Goal: Task Accomplishment & Management: Manage account settings

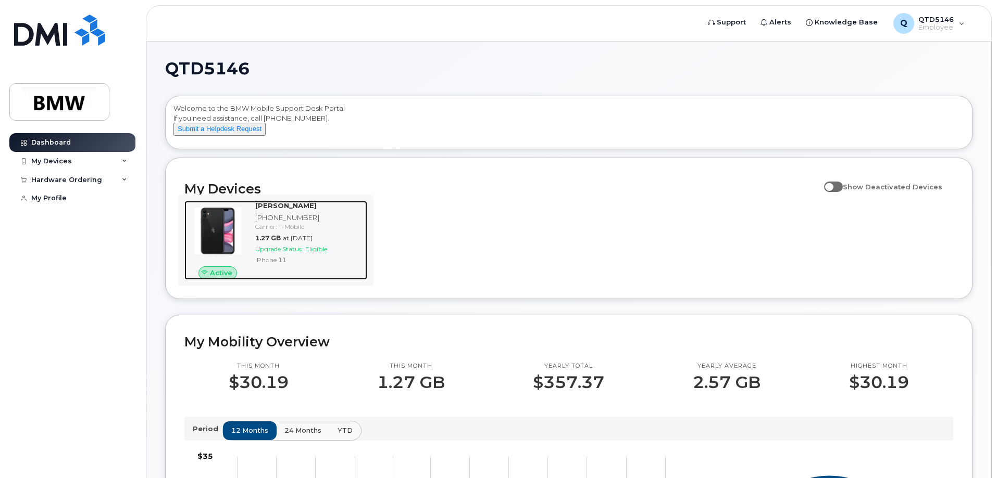
click at [217, 278] on span "Active" at bounding box center [221, 273] width 22 height 10
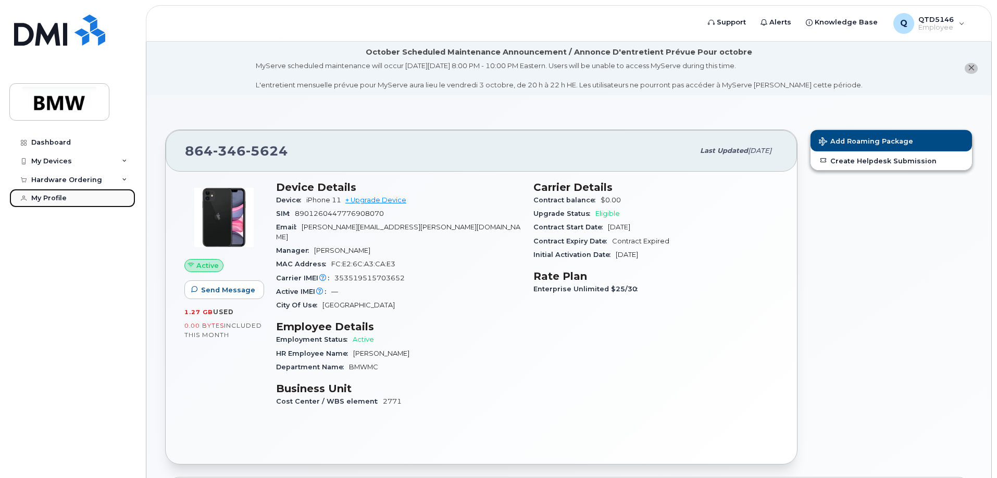
click at [55, 196] on div "My Profile" at bounding box center [48, 198] width 35 height 8
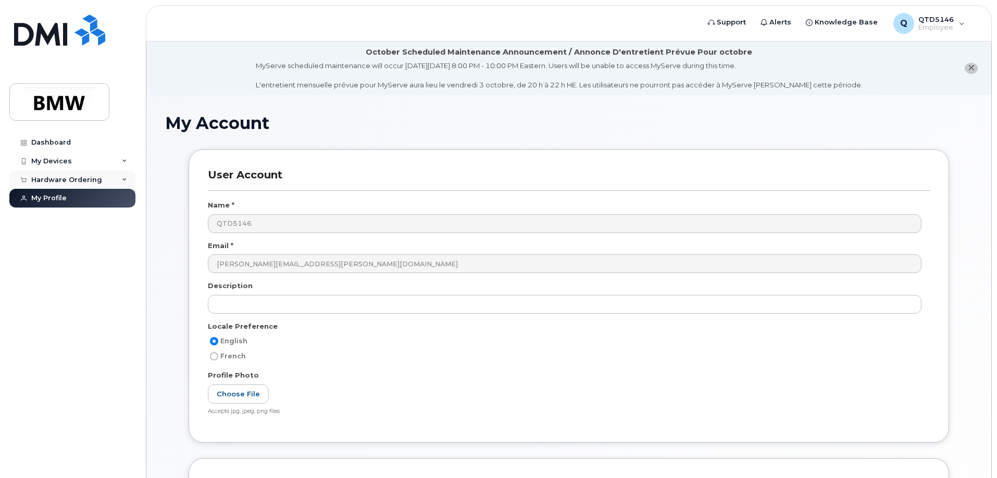
click at [107, 180] on div "Hardware Ordering" at bounding box center [72, 180] width 126 height 19
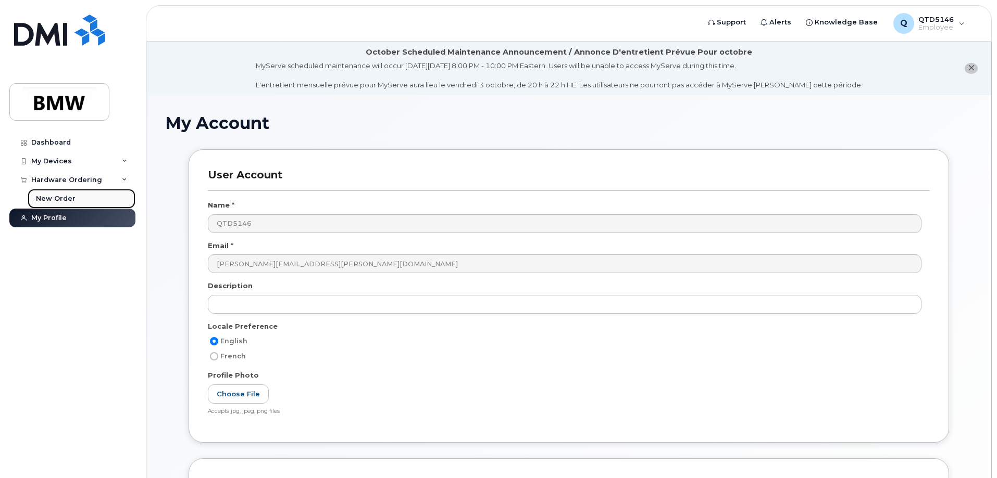
click at [71, 196] on div "New Order" at bounding box center [56, 198] width 40 height 9
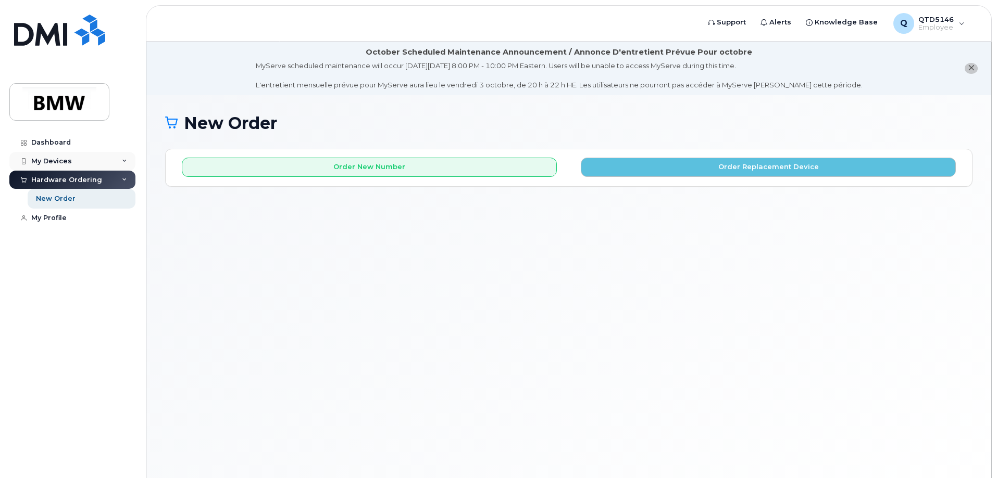
click at [65, 160] on div "My Devices" at bounding box center [51, 161] width 41 height 8
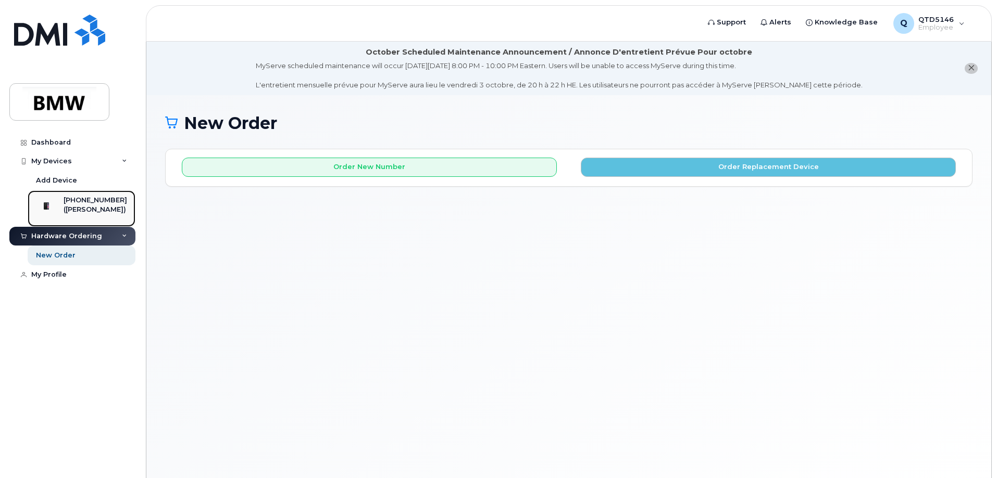
click at [88, 208] on div "([PERSON_NAME])" at bounding box center [96, 209] width 64 height 9
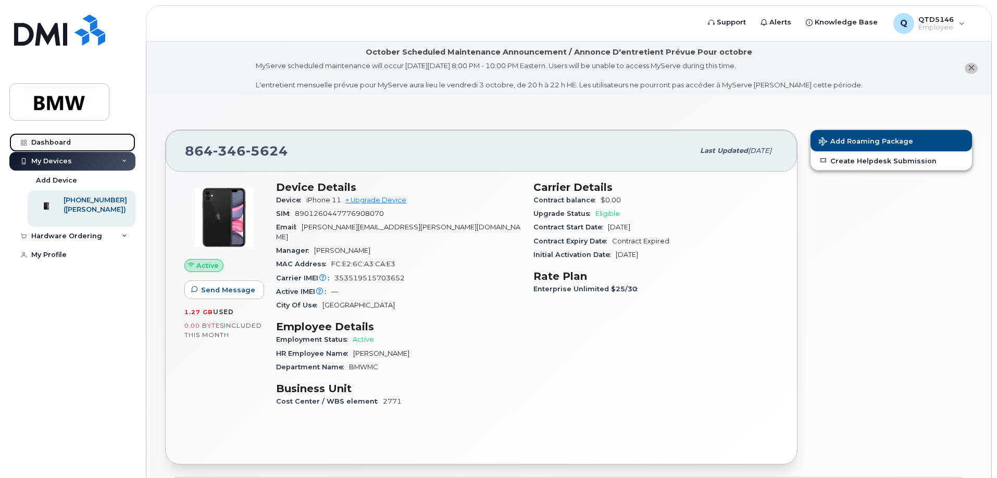
click at [56, 142] on div "Dashboard" at bounding box center [51, 142] width 40 height 8
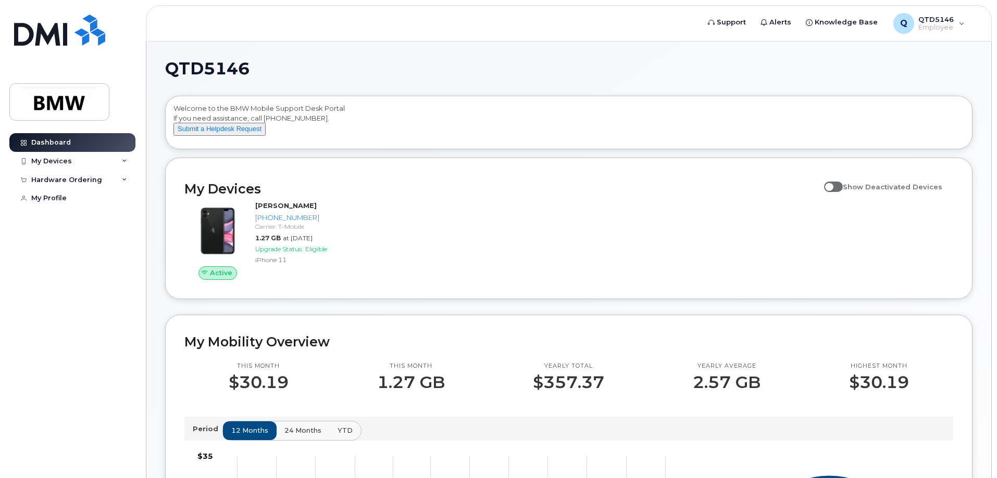
drag, startPoint x: 837, startPoint y: 196, endPoint x: 846, endPoint y: 195, distance: 9.4
click at [842, 192] on span at bounding box center [833, 187] width 19 height 10
click at [832, 185] on input "Show Deactivated Devices" at bounding box center [828, 181] width 8 height 8
click at [842, 192] on span at bounding box center [833, 187] width 19 height 10
click at [832, 185] on input "Show Deactivated Devices" at bounding box center [828, 181] width 8 height 8
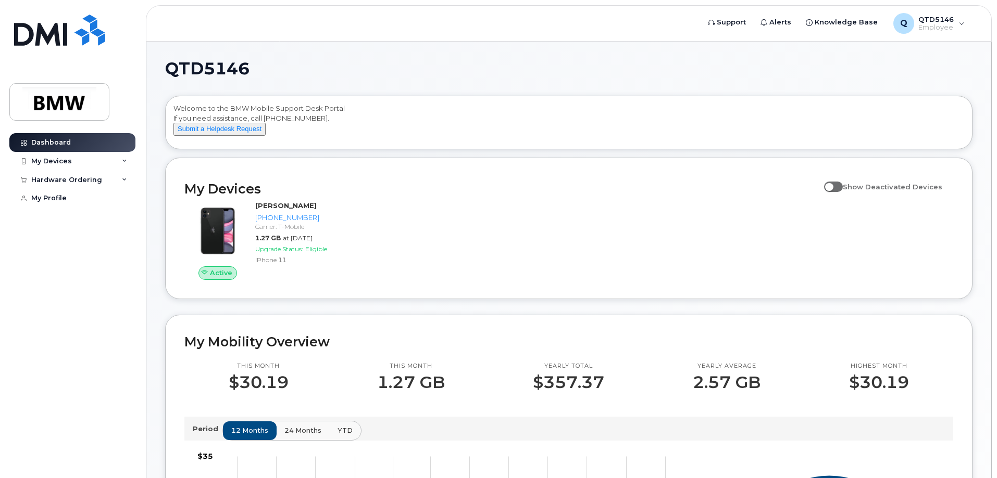
click at [842, 192] on span at bounding box center [833, 187] width 19 height 10
click at [832, 185] on input "Show Deactivated Devices" at bounding box center [828, 181] width 8 height 8
checkbox input "true"
click at [848, 22] on span "Knowledge Base" at bounding box center [845, 22] width 63 height 10
